Goal: Check status: Check status

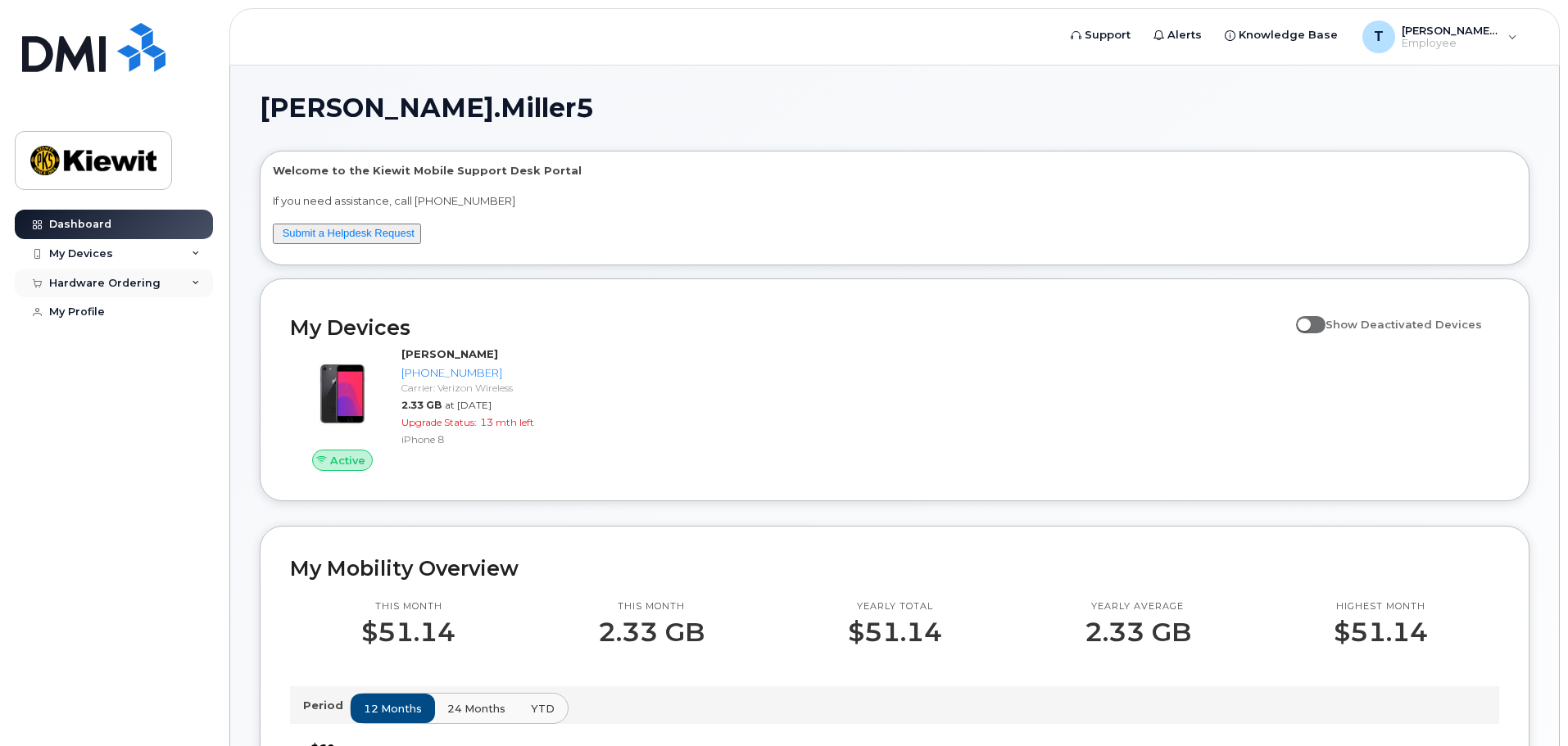
click at [118, 288] on div "Hardware Ordering" at bounding box center [104, 284] width 112 height 13
click at [102, 315] on div "My Orders" at bounding box center [86, 313] width 59 height 15
